Goal: Information Seeking & Learning: Find specific fact

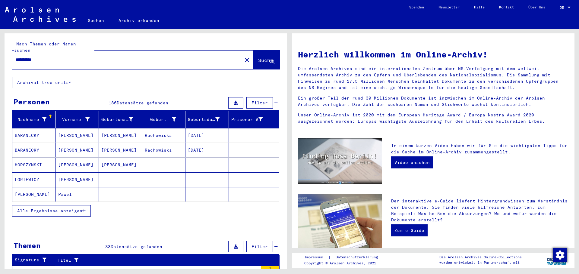
click at [87, 130] on mat-cell "[PERSON_NAME]" at bounding box center [77, 135] width 43 height 14
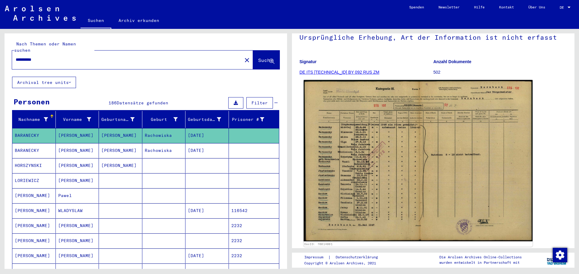
scroll to position [60, 0]
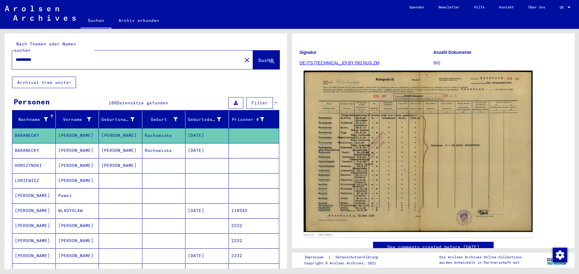
click at [350, 135] on img at bounding box center [417, 152] width 229 height 162
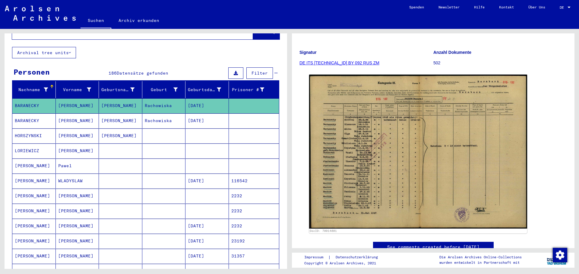
scroll to position [30, 0]
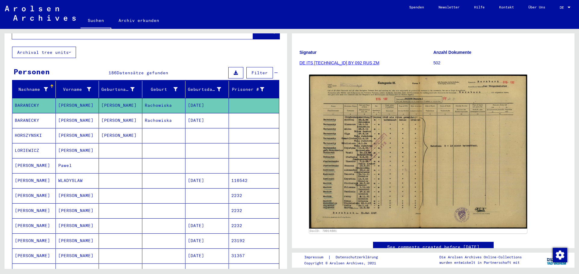
click at [123, 118] on mat-cell "[PERSON_NAME]" at bounding box center [120, 120] width 43 height 15
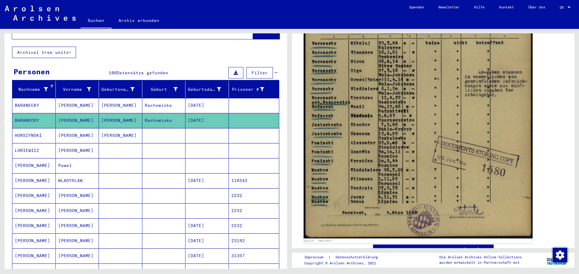
scroll to position [211, 0]
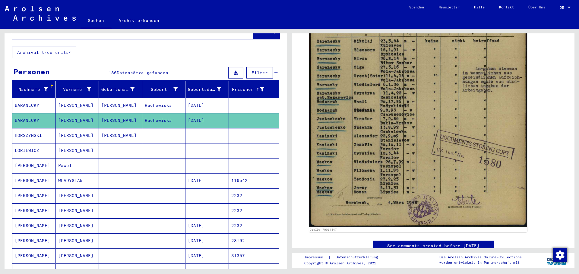
click at [85, 131] on mat-cell "[PERSON_NAME]" at bounding box center [77, 135] width 43 height 15
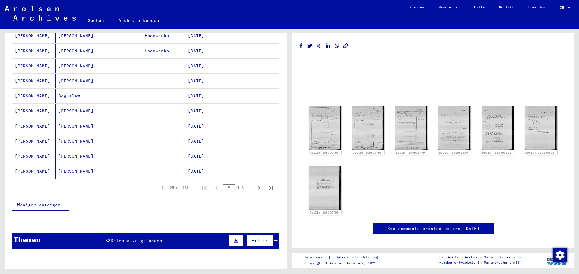
scroll to position [331, 0]
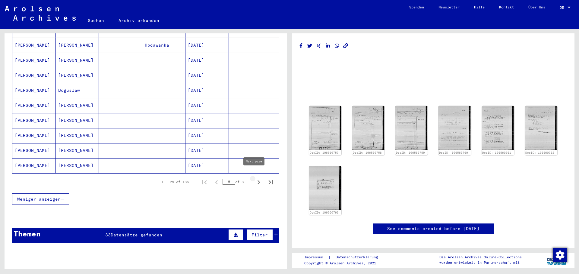
click at [254, 178] on icon "Next page" at bounding box center [258, 182] width 8 height 8
click at [182, 160] on mat-cell at bounding box center [163, 165] width 43 height 15
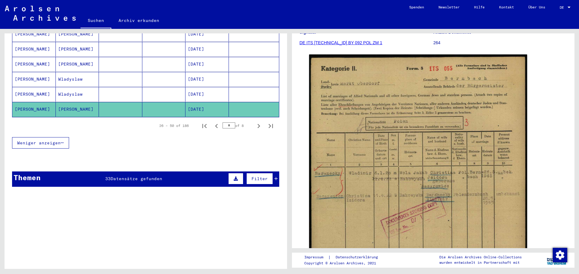
scroll to position [392, 0]
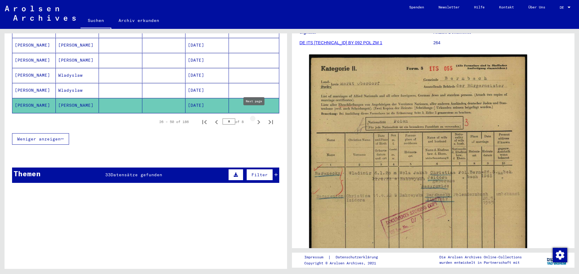
click at [254, 119] on icon "Next page" at bounding box center [258, 122] width 8 height 8
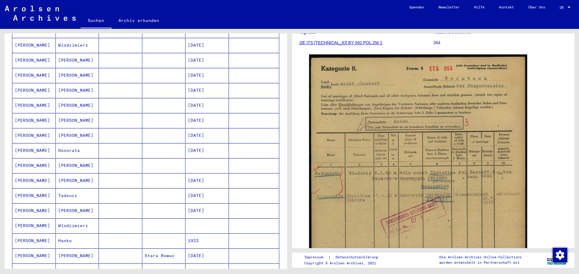
scroll to position [60, 0]
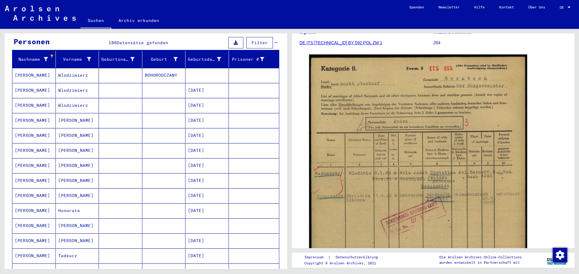
click at [117, 69] on mat-cell at bounding box center [120, 75] width 43 height 15
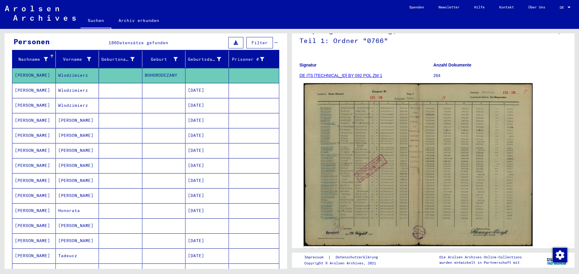
scroll to position [60, 0]
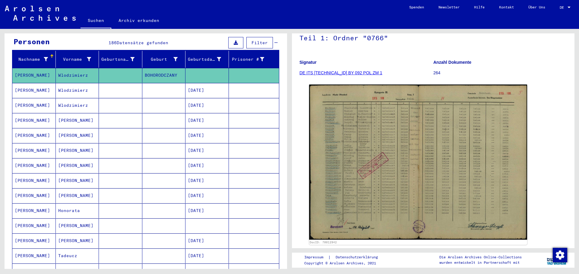
click at [135, 84] on mat-cell at bounding box center [120, 90] width 43 height 15
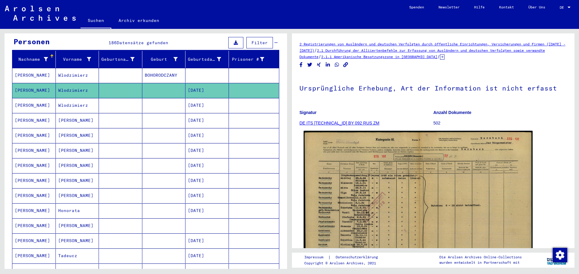
click at [362, 187] on img at bounding box center [417, 212] width 229 height 162
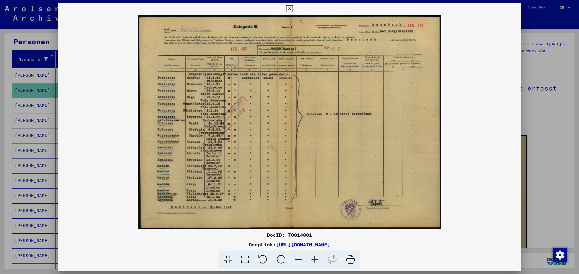
click at [17, 157] on div at bounding box center [289, 137] width 579 height 274
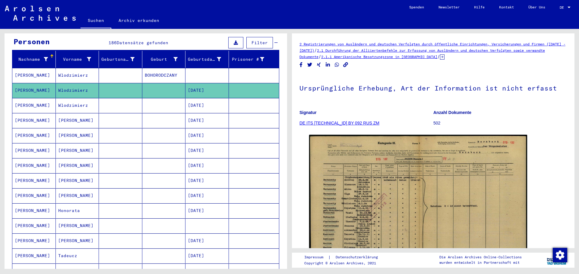
click at [67, 104] on mat-cell "Wlodzimierz" at bounding box center [77, 105] width 43 height 15
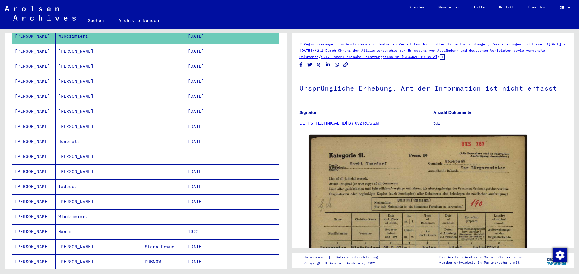
scroll to position [151, 0]
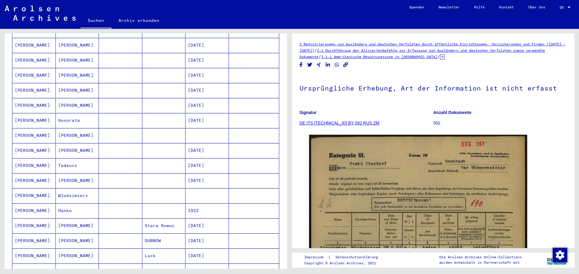
click at [94, 190] on mat-cell "Wlodzimierz" at bounding box center [77, 196] width 43 height 15
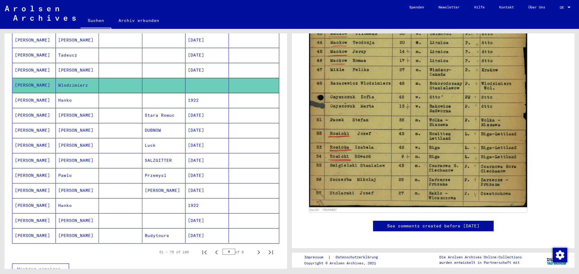
scroll to position [271, 0]
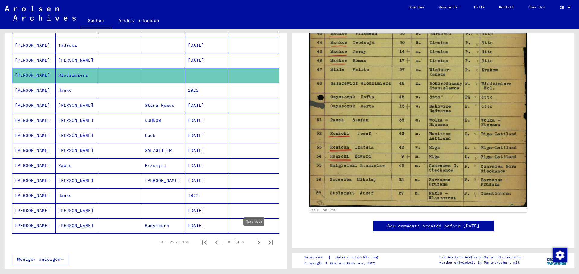
click at [255, 239] on icon "Next page" at bounding box center [258, 243] width 8 height 8
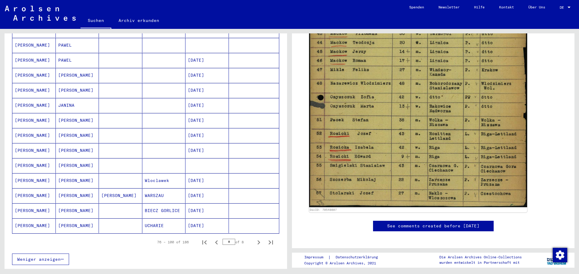
click at [158, 118] on mat-cell at bounding box center [163, 120] width 43 height 15
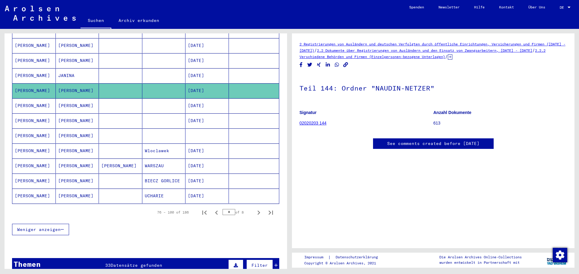
scroll to position [301, 0]
click at [255, 209] on icon "Next page" at bounding box center [258, 213] width 8 height 8
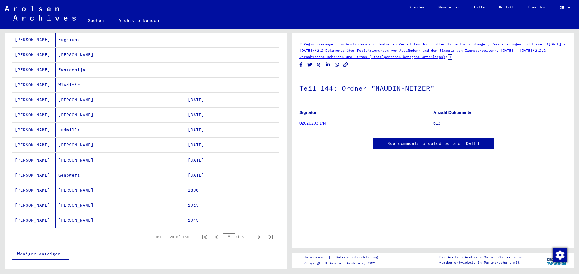
scroll to position [241, 0]
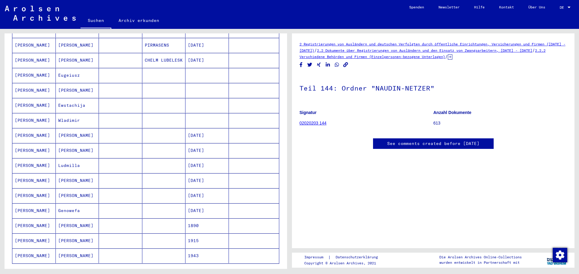
click at [182, 115] on mat-cell at bounding box center [163, 120] width 43 height 15
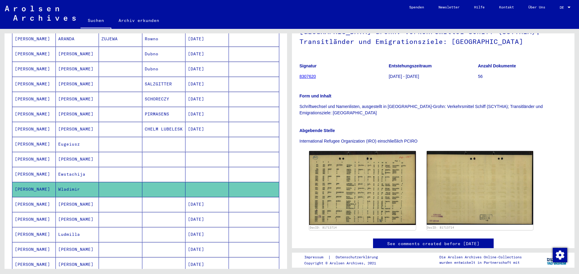
scroll to position [301, 0]
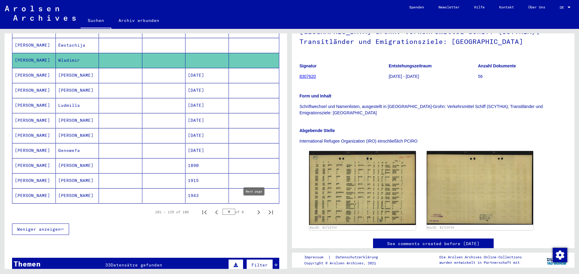
click at [255, 209] on icon "Next page" at bounding box center [258, 213] width 8 height 8
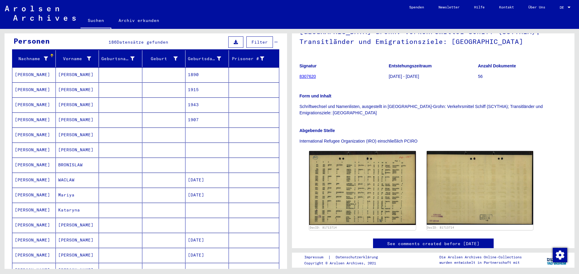
scroll to position [60, 0]
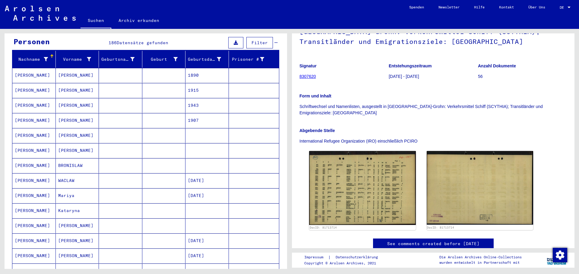
click at [130, 208] on mat-cell at bounding box center [120, 211] width 43 height 15
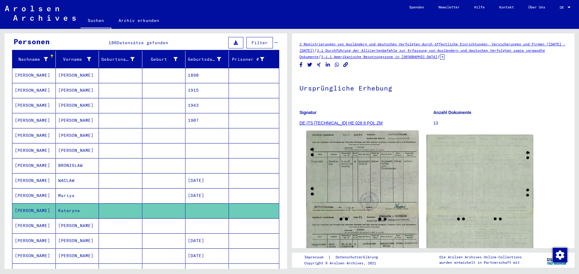
click at [355, 162] on img at bounding box center [362, 213] width 112 height 165
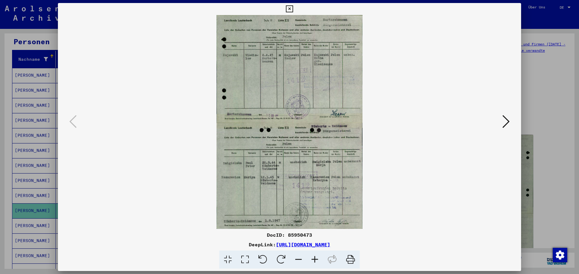
click at [14, 122] on div at bounding box center [289, 137] width 579 height 274
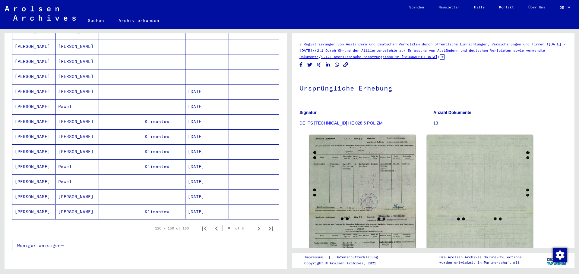
scroll to position [301, 0]
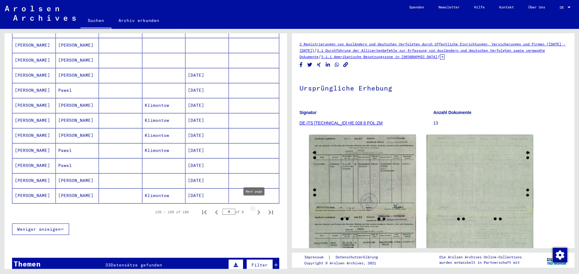
click at [254, 209] on icon "Next page" at bounding box center [258, 213] width 8 height 8
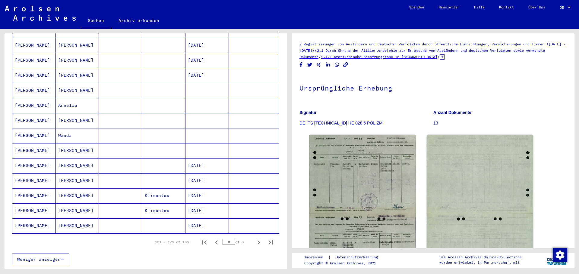
scroll to position [392, 0]
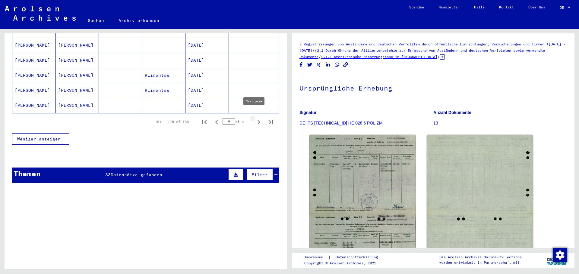
click at [254, 118] on icon "Next page" at bounding box center [258, 122] width 8 height 8
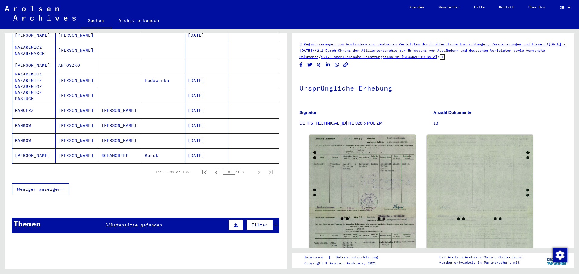
scroll to position [181, 0]
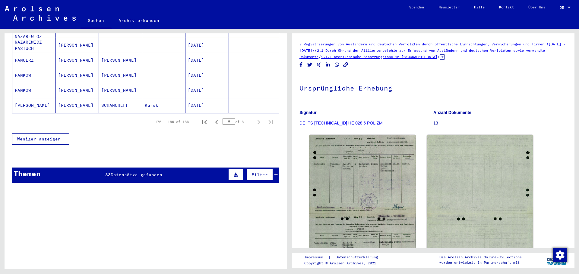
drag, startPoint x: 226, startPoint y: 117, endPoint x: 212, endPoint y: 119, distance: 14.7
click at [216, 118] on div "176 – 186 of 186 * of 8" at bounding box center [212, 122] width 129 height 12
type input "*"
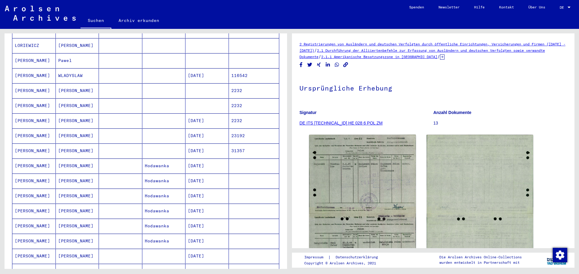
scroll to position [60, 0]
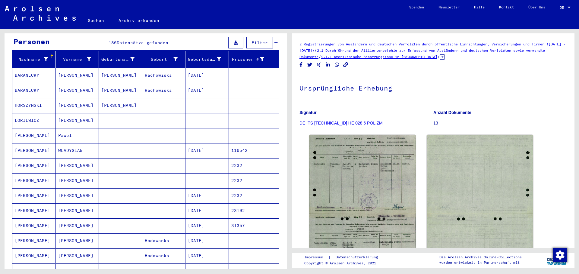
click at [195, 74] on mat-cell "[DATE]" at bounding box center [206, 75] width 43 height 15
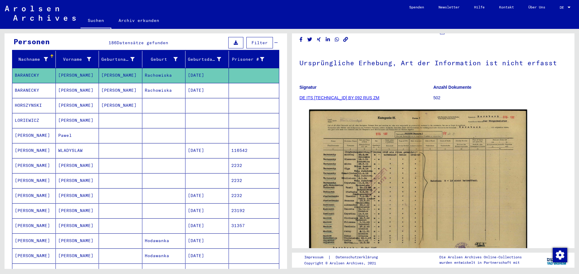
scroll to position [60, 0]
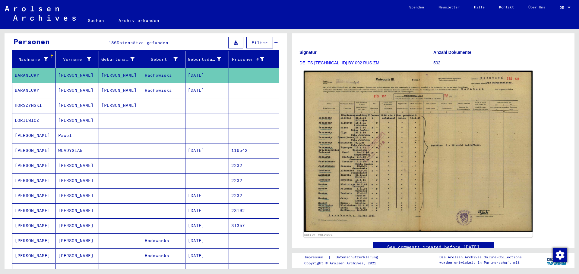
click at [341, 127] on img at bounding box center [417, 152] width 229 height 162
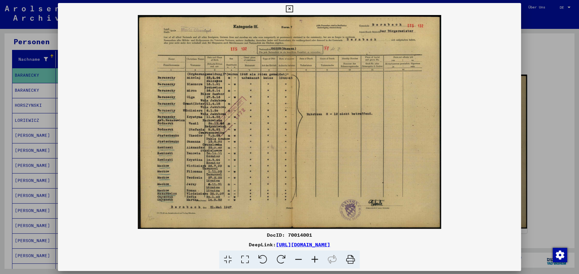
click at [0, 121] on div at bounding box center [289, 137] width 579 height 274
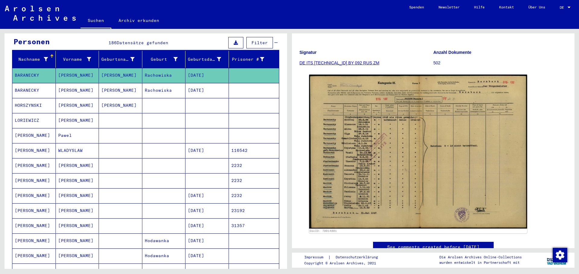
scroll to position [0, 0]
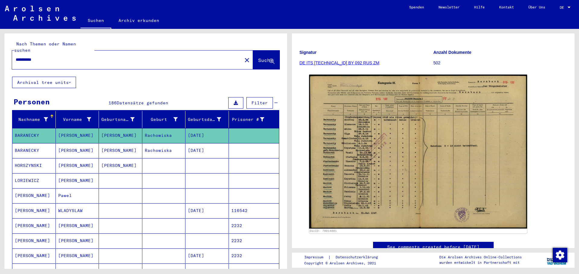
drag, startPoint x: 63, startPoint y: 55, endPoint x: 35, endPoint y: 68, distance: 30.5
click at [37, 65] on div "**********" at bounding box center [146, 54] width 282 height 43
type input "*"
type input "*********"
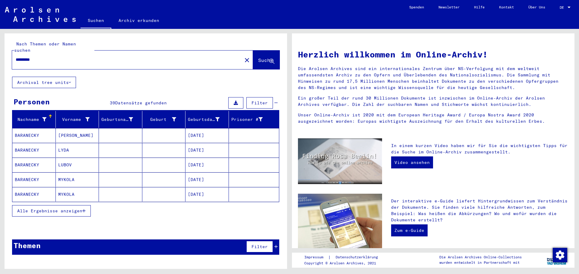
click at [68, 209] on span "Alle Ergebnisse anzeigen" at bounding box center [49, 211] width 65 height 5
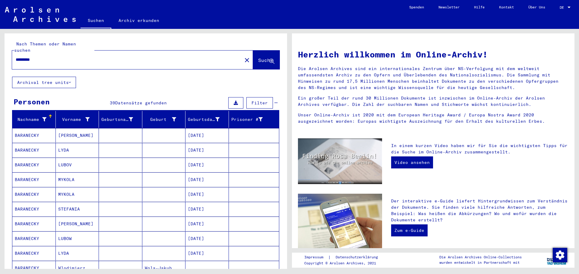
click at [137, 173] on mat-cell at bounding box center [120, 180] width 43 height 14
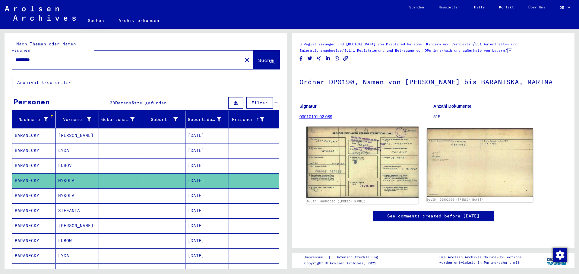
click at [334, 137] on img at bounding box center [362, 162] width 112 height 71
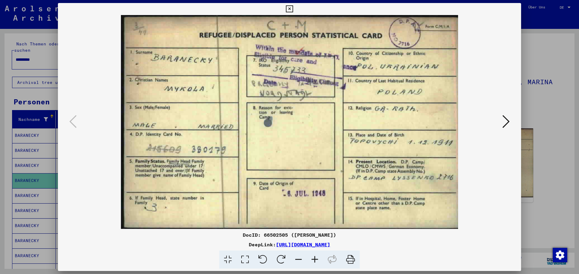
click at [503, 122] on icon at bounding box center [505, 122] width 7 height 14
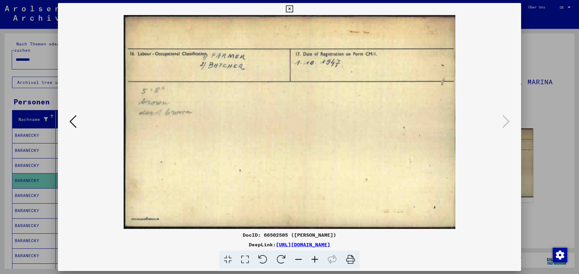
click at [544, 111] on div at bounding box center [289, 137] width 579 height 274
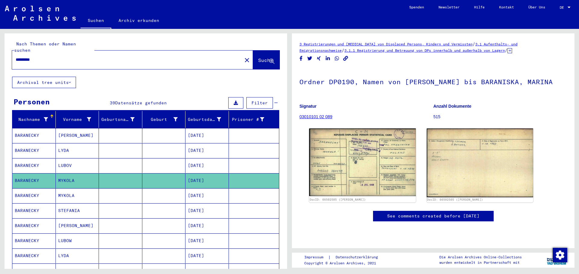
scroll to position [30, 0]
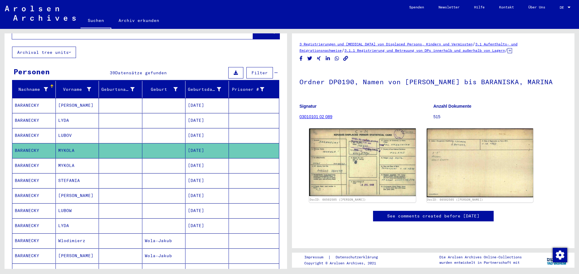
click at [117, 158] on mat-cell at bounding box center [120, 165] width 43 height 15
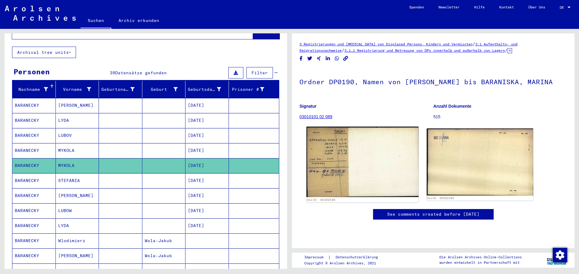
click at [364, 133] on img at bounding box center [362, 162] width 112 height 71
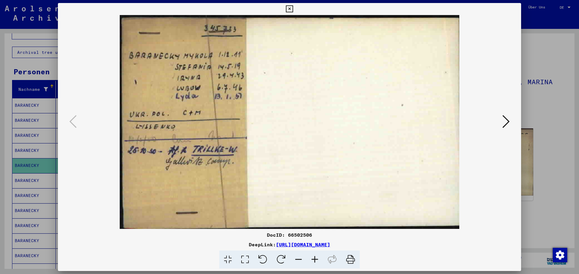
click at [570, 53] on div at bounding box center [289, 137] width 579 height 274
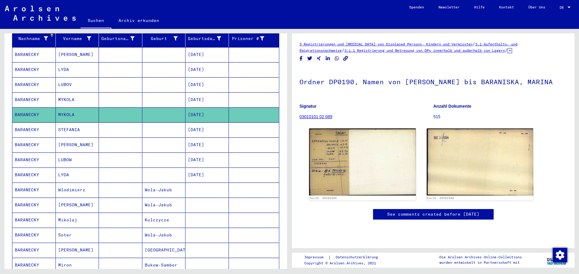
scroll to position [90, 0]
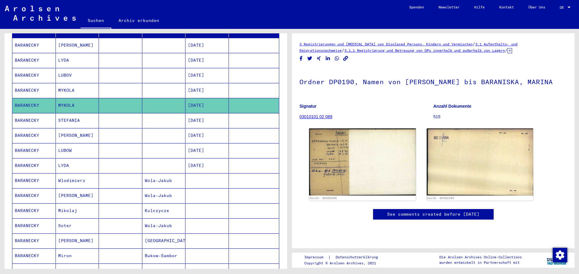
click at [134, 176] on mat-cell at bounding box center [120, 181] width 43 height 15
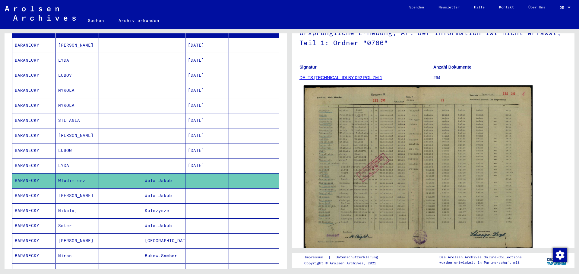
scroll to position [60, 0]
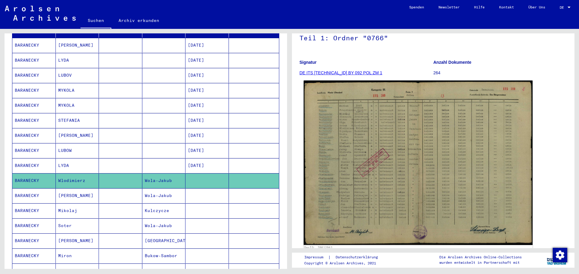
click at [358, 161] on img at bounding box center [417, 163] width 229 height 165
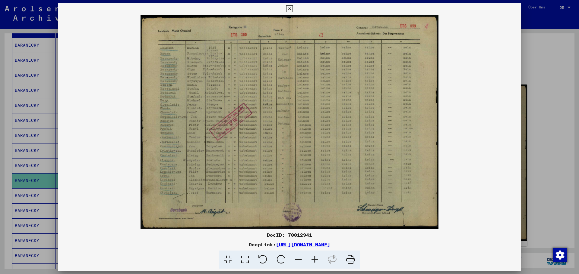
click at [559, 99] on div at bounding box center [289, 137] width 579 height 274
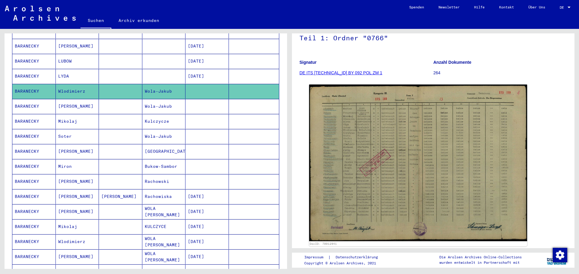
scroll to position [181, 0]
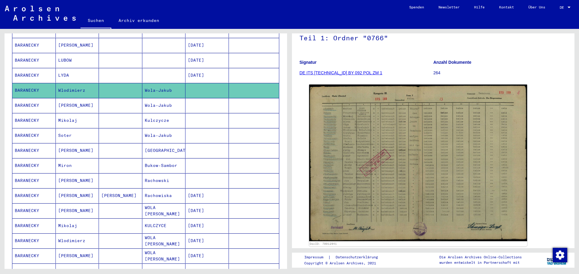
click at [149, 174] on mat-cell "Rachowski" at bounding box center [163, 181] width 43 height 15
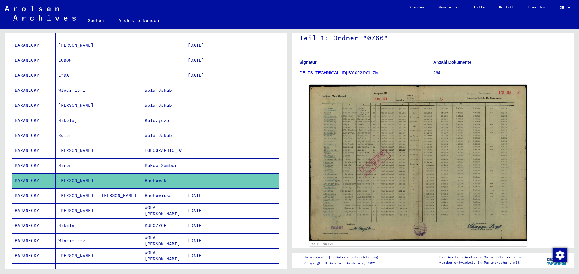
click at [86, 174] on mat-cell "[PERSON_NAME]" at bounding box center [77, 181] width 43 height 15
click at [69, 189] on mat-cell "[PERSON_NAME]" at bounding box center [77, 196] width 43 height 15
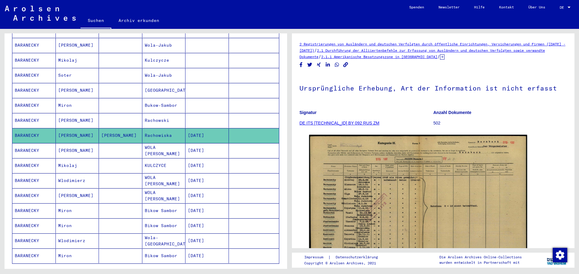
scroll to position [271, 0]
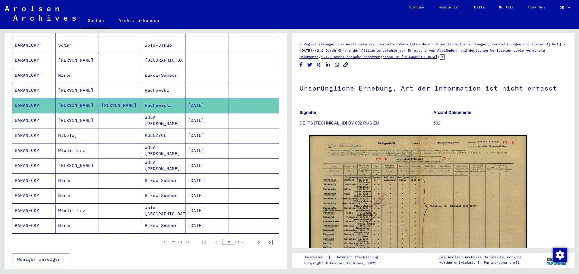
click at [169, 204] on mat-cell "Wola-[GEOGRAPHIC_DATA]" at bounding box center [163, 211] width 43 height 15
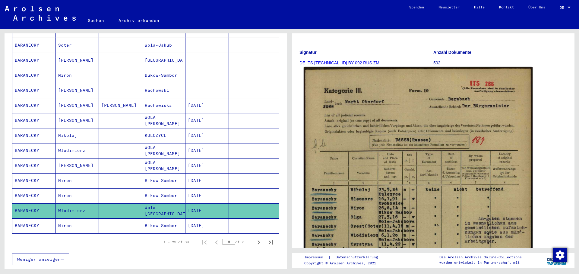
scroll to position [90, 0]
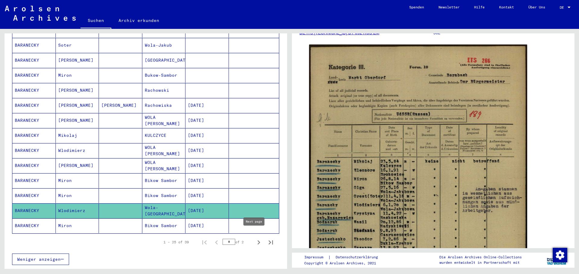
click at [255, 239] on icon "Next page" at bounding box center [258, 243] width 8 height 8
type input "*"
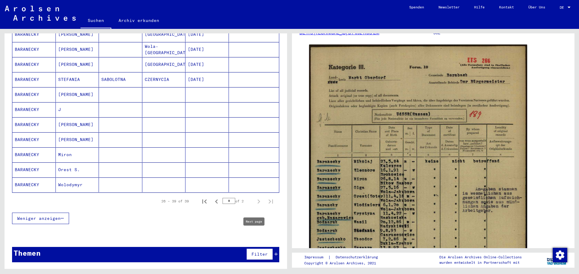
scroll to position [140, 0]
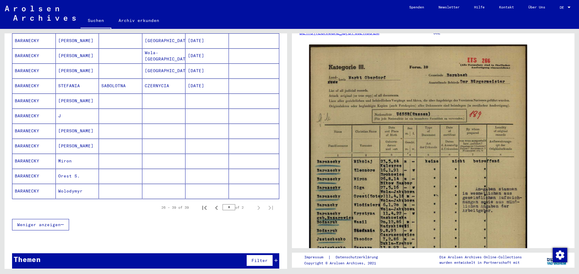
click at [70, 171] on mat-cell "Orest S." at bounding box center [77, 176] width 43 height 15
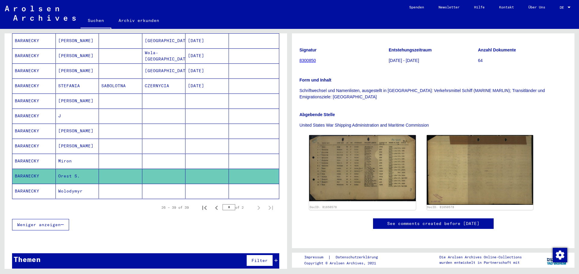
scroll to position [90, 0]
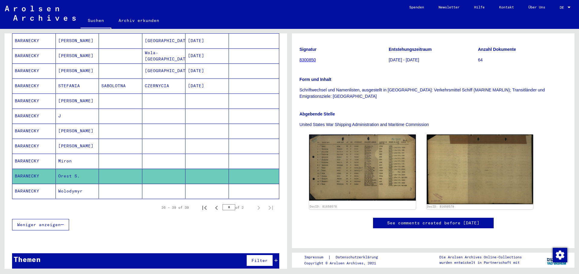
click at [125, 187] on mat-cell at bounding box center [120, 191] width 43 height 15
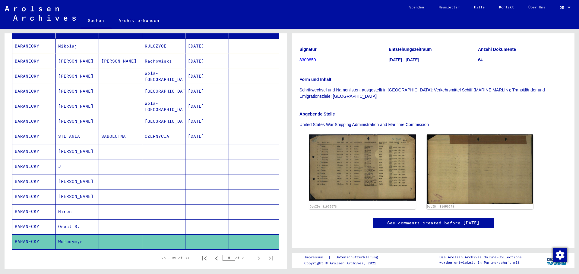
scroll to position [80, 0]
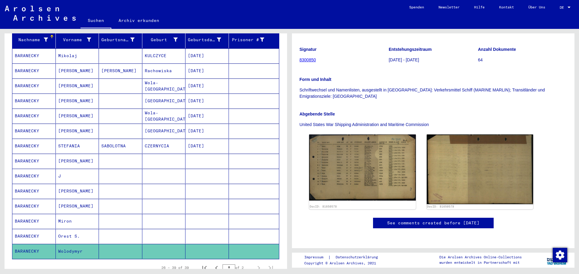
click at [104, 156] on mat-cell at bounding box center [120, 161] width 43 height 15
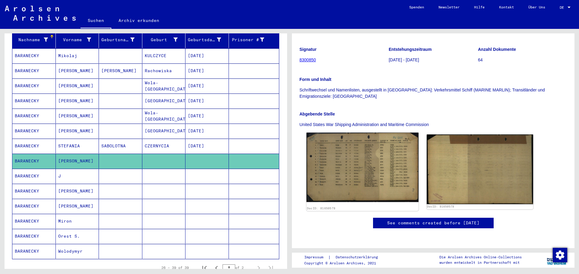
click at [371, 146] on img at bounding box center [362, 168] width 112 height 70
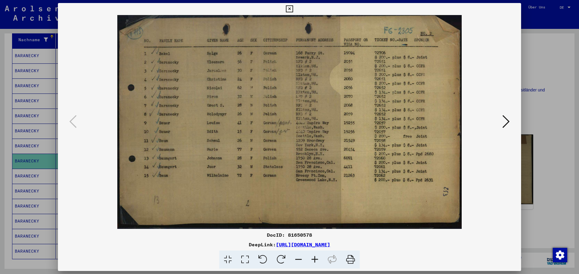
click at [15, 100] on div at bounding box center [289, 137] width 579 height 274
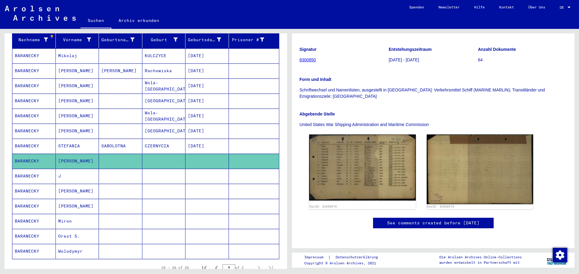
click at [44, 139] on mat-cell "BARANECKY" at bounding box center [33, 146] width 43 height 15
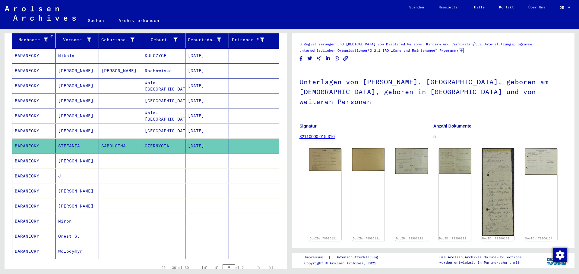
click at [48, 124] on mat-cell "BARANECKY" at bounding box center [33, 131] width 43 height 15
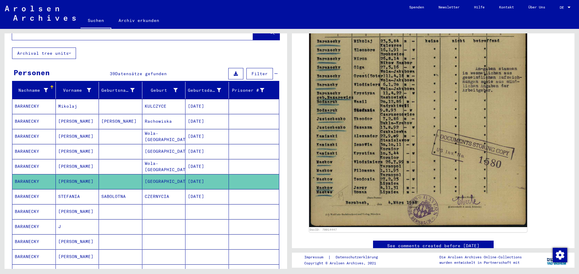
scroll to position [20, 0]
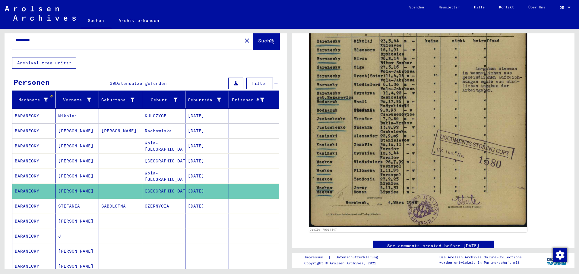
click at [128, 173] on mat-cell at bounding box center [120, 176] width 43 height 15
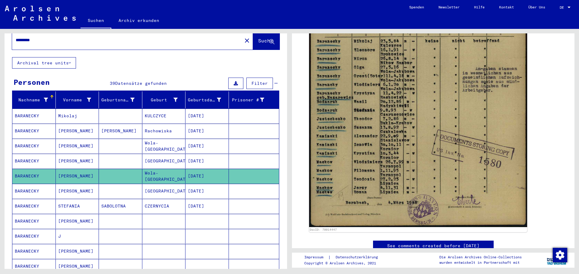
click at [129, 154] on mat-cell at bounding box center [120, 161] width 43 height 15
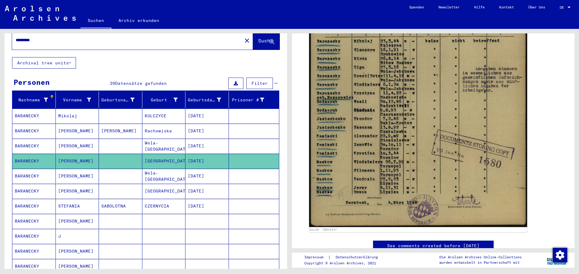
click at [128, 139] on mat-cell at bounding box center [120, 146] width 43 height 15
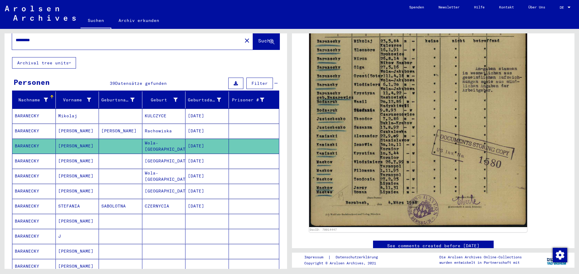
click at [128, 124] on mat-cell "[PERSON_NAME]" at bounding box center [120, 131] width 43 height 15
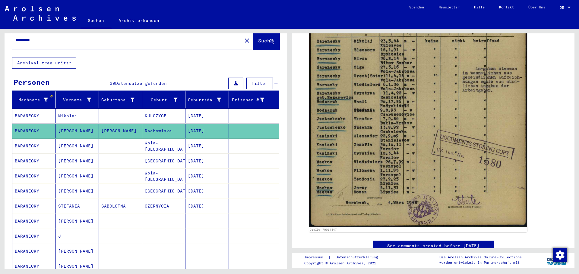
click at [131, 111] on mat-cell at bounding box center [120, 116] width 43 height 15
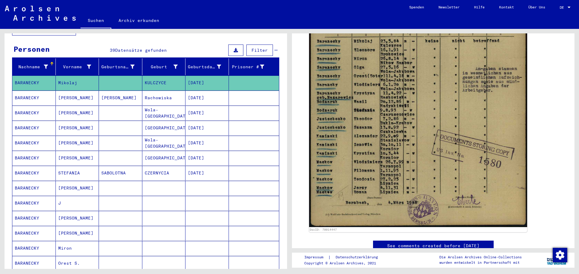
scroll to position [0, 0]
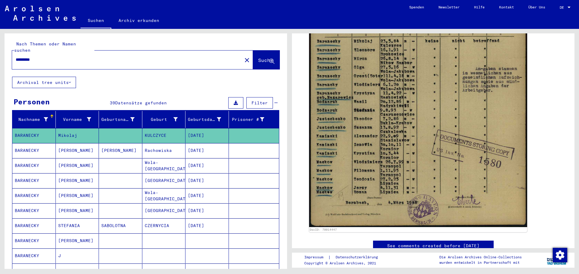
drag, startPoint x: 39, startPoint y: 50, endPoint x: 39, endPoint y: 53, distance: 3.3
click at [39, 53] on div "*********" at bounding box center [125, 60] width 226 height 14
drag, startPoint x: 40, startPoint y: 54, endPoint x: 0, endPoint y: 59, distance: 40.1
click at [5, 59] on div "Nach Themen oder Namen suchen ********* close Suche" at bounding box center [146, 54] width 282 height 43
type input "**********"
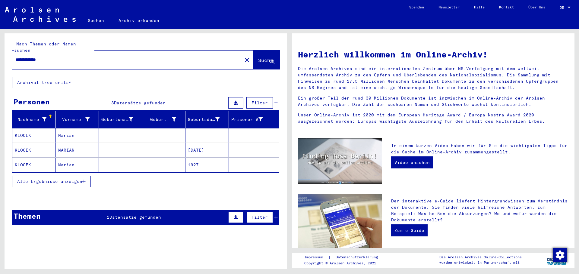
click at [113, 128] on mat-cell at bounding box center [120, 135] width 43 height 14
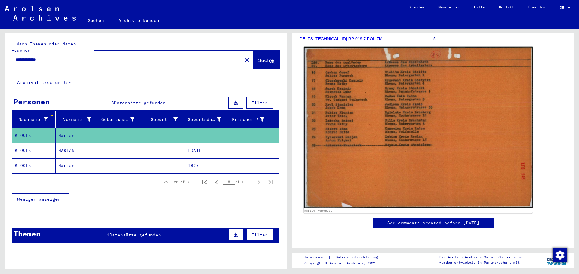
scroll to position [181, 0]
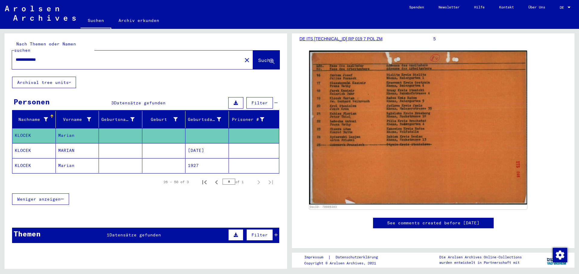
click at [199, 143] on mat-cell "[DATE]" at bounding box center [206, 150] width 43 height 15
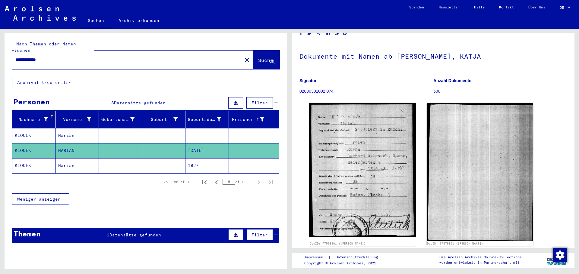
scroll to position [60, 0]
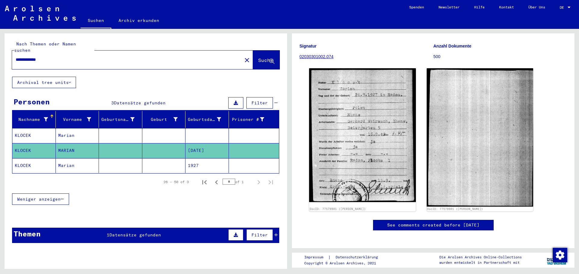
click at [205, 158] on mat-cell "1927" at bounding box center [206, 165] width 43 height 15
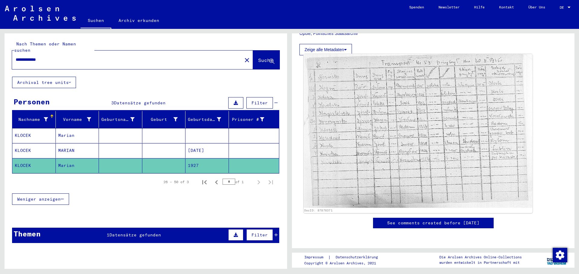
scroll to position [181, 0]
click at [332, 130] on img at bounding box center [417, 131] width 229 height 154
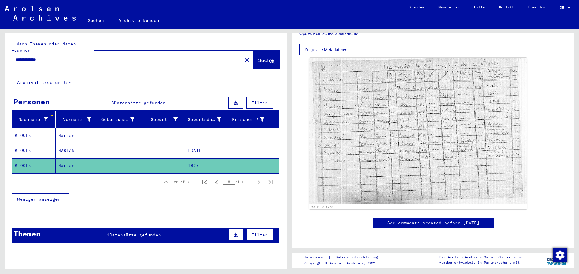
drag, startPoint x: 67, startPoint y: 56, endPoint x: 0, endPoint y: 64, distance: 67.6
click at [0, 63] on div "**********" at bounding box center [144, 149] width 289 height 240
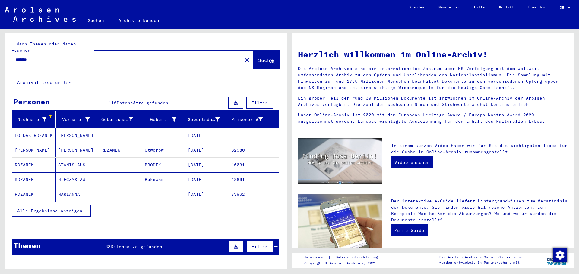
click at [77, 209] on span "Alle Ergebnisse anzeigen" at bounding box center [49, 211] width 65 height 5
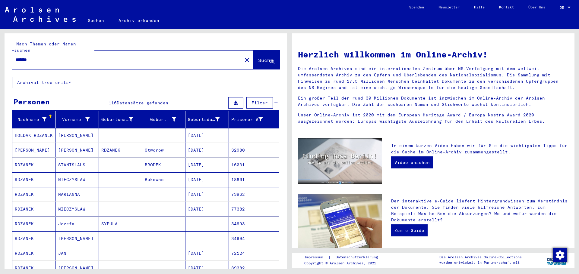
click at [59, 58] on div "*******" at bounding box center [123, 60] width 223 height 14
drag, startPoint x: 59, startPoint y: 54, endPoint x: 0, endPoint y: 60, distance: 59.1
click at [0, 59] on div "Nach Themen oder Namen suchen ******* close Suche Archival tree units Personen …" at bounding box center [144, 149] width 289 height 240
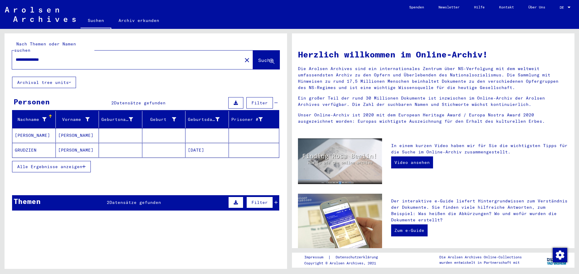
click at [156, 143] on mat-cell at bounding box center [163, 150] width 43 height 14
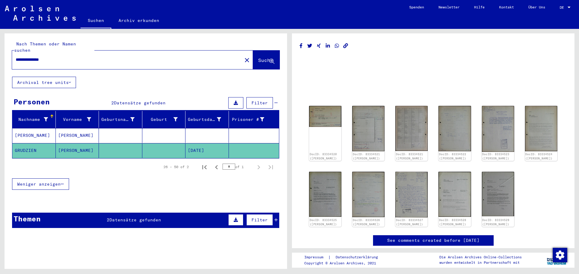
click at [53, 53] on div "**********" at bounding box center [125, 60] width 226 height 14
drag, startPoint x: 62, startPoint y: 54, endPoint x: 0, endPoint y: 52, distance: 62.1
click at [0, 52] on div "**********" at bounding box center [144, 149] width 289 height 240
type input "*****"
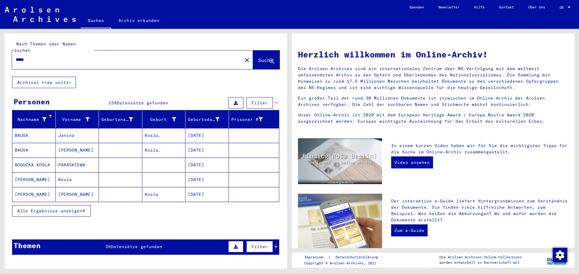
click at [70, 209] on span "Alle Ergebnisse anzeigen" at bounding box center [49, 211] width 65 height 5
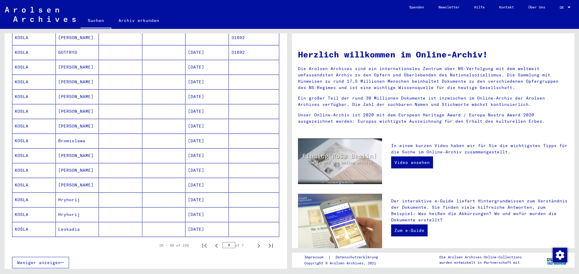
scroll to position [271, 0]
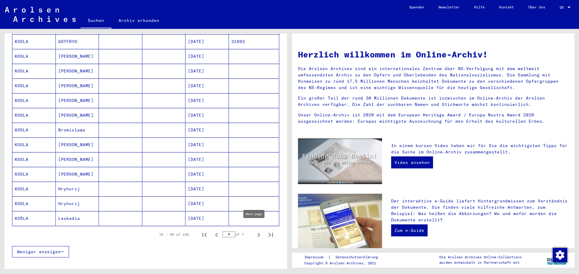
click at [257, 233] on icon "Next page" at bounding box center [258, 235] width 3 height 4
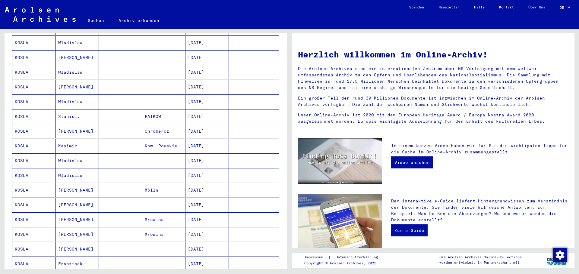
scroll to position [211, 0]
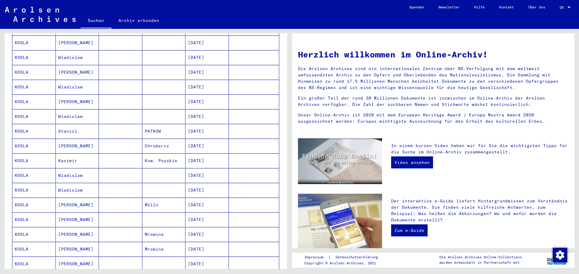
click at [166, 127] on mat-cell "PATKOW" at bounding box center [163, 131] width 43 height 14
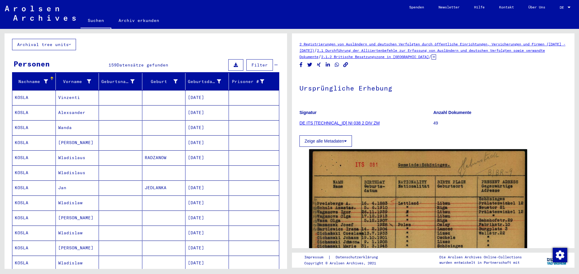
scroll to position [33, 0]
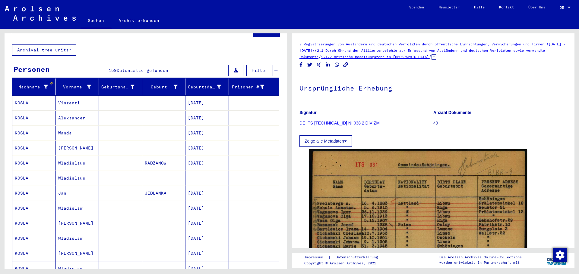
click at [162, 192] on mat-cell "JEDLANKA" at bounding box center [163, 193] width 43 height 15
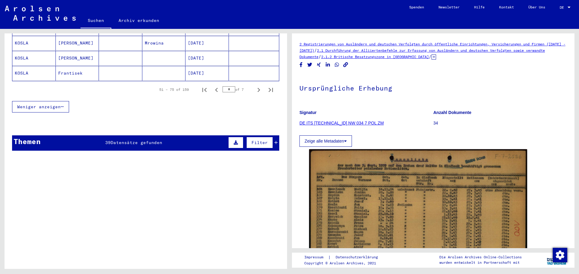
scroll to position [424, 0]
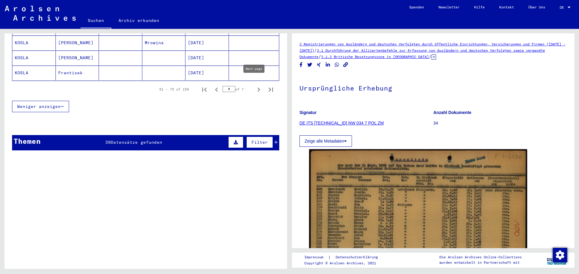
click at [254, 86] on icon "Next page" at bounding box center [258, 90] width 8 height 8
type input "*"
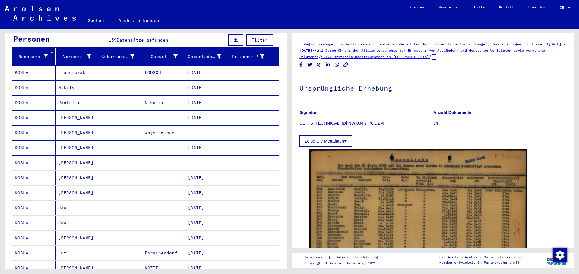
scroll to position [63, 0]
